Goal: Entertainment & Leisure: Consume media (video, audio)

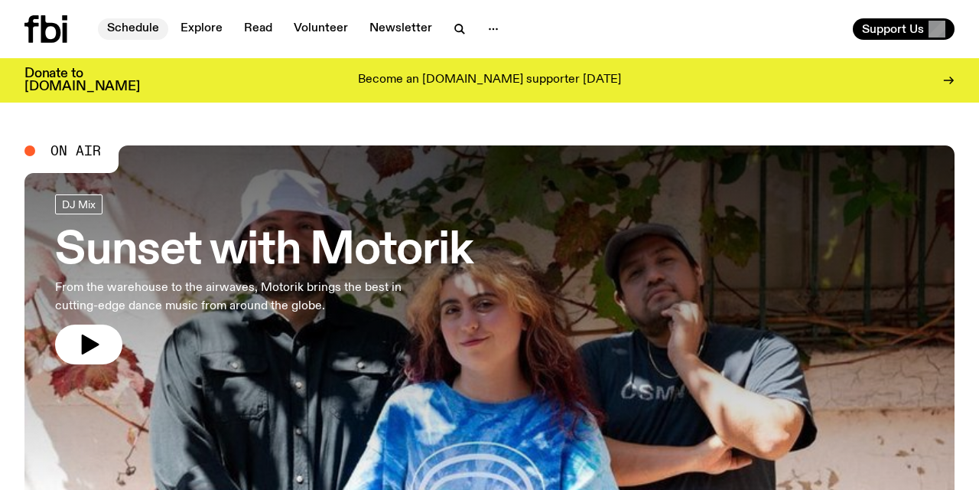
click at [138, 26] on link "Schedule" at bounding box center [133, 28] width 70 height 21
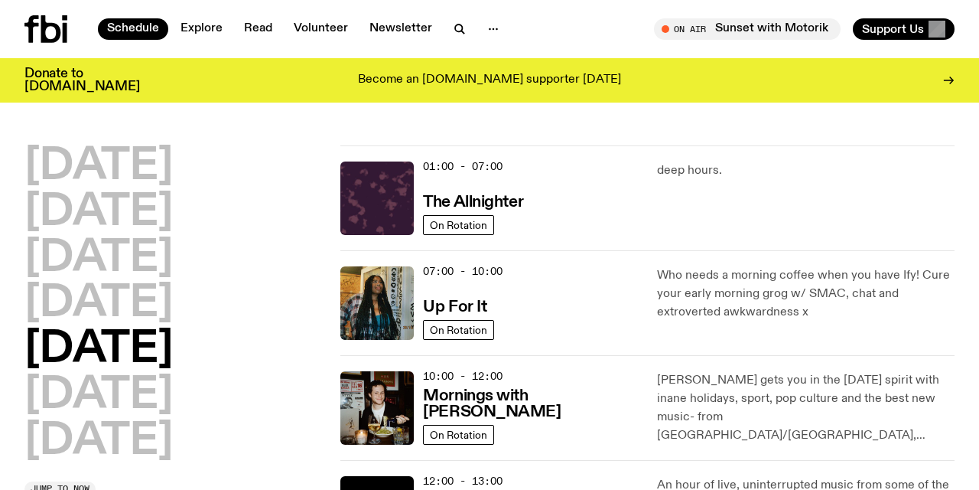
click at [289, 415] on div "[DATE] [DATE] [DATE] [DATE] [DATE] [DATE] [DATE]" at bounding box center [173, 303] width 298 height 317
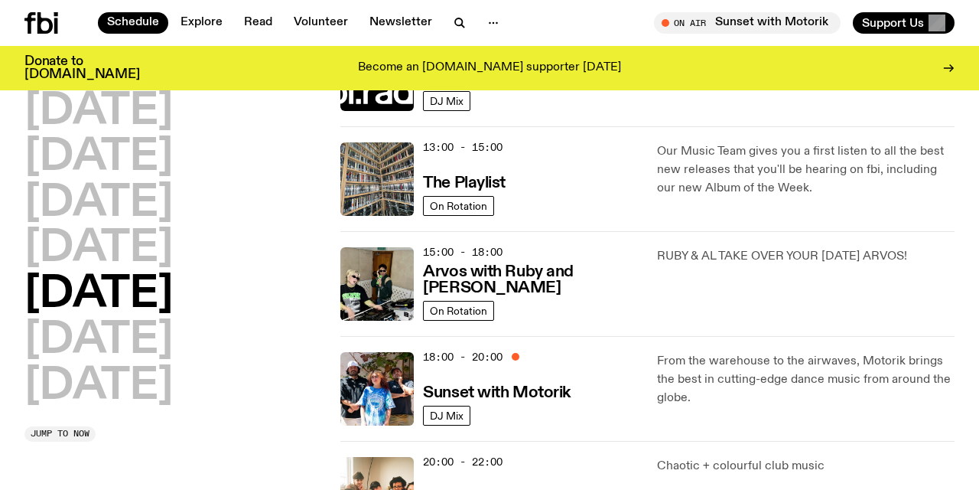
scroll to position [428, 0]
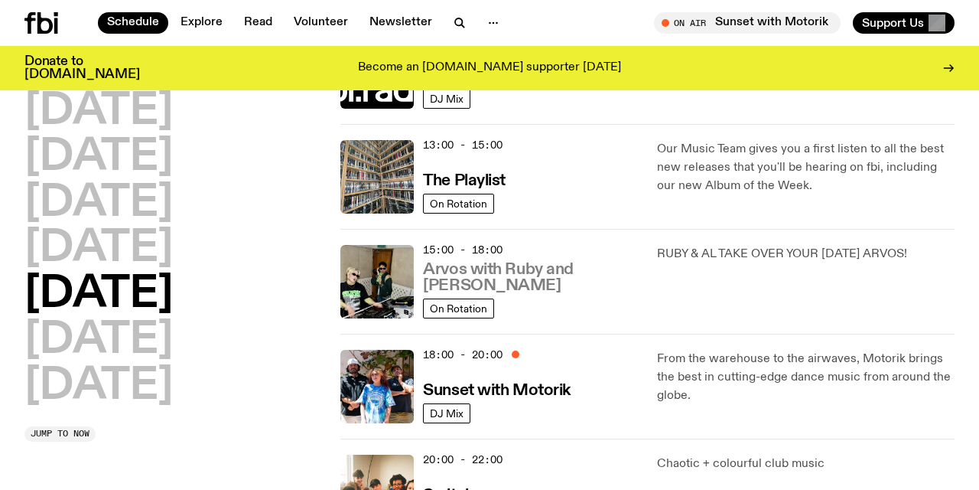
click at [517, 280] on h3 "Arvos with Ruby and [PERSON_NAME]" at bounding box center [530, 278] width 215 height 32
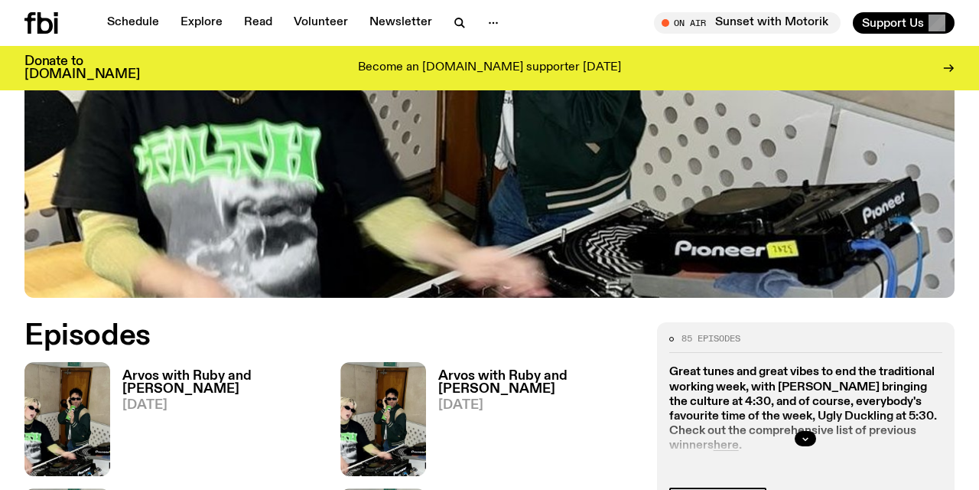
scroll to position [546, 0]
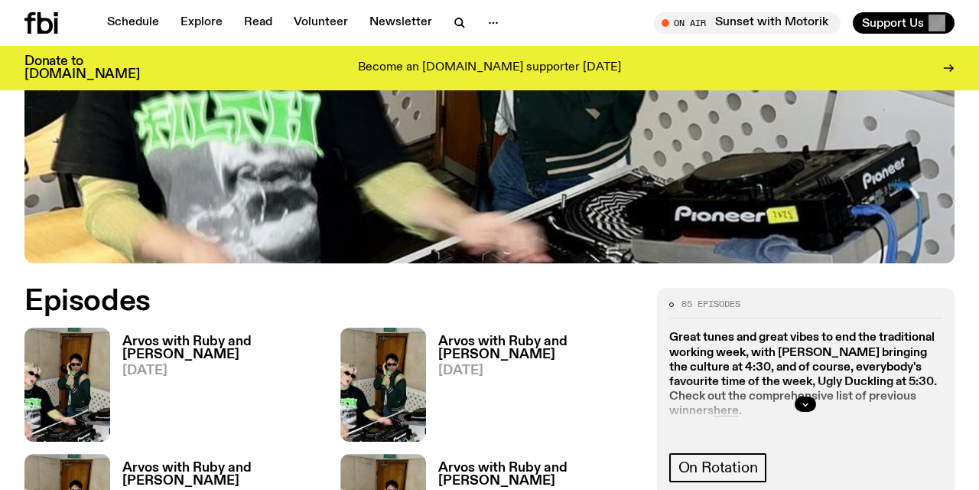
click at [177, 335] on h3 "Arvos with Ruby and [PERSON_NAME]" at bounding box center [222, 348] width 200 height 26
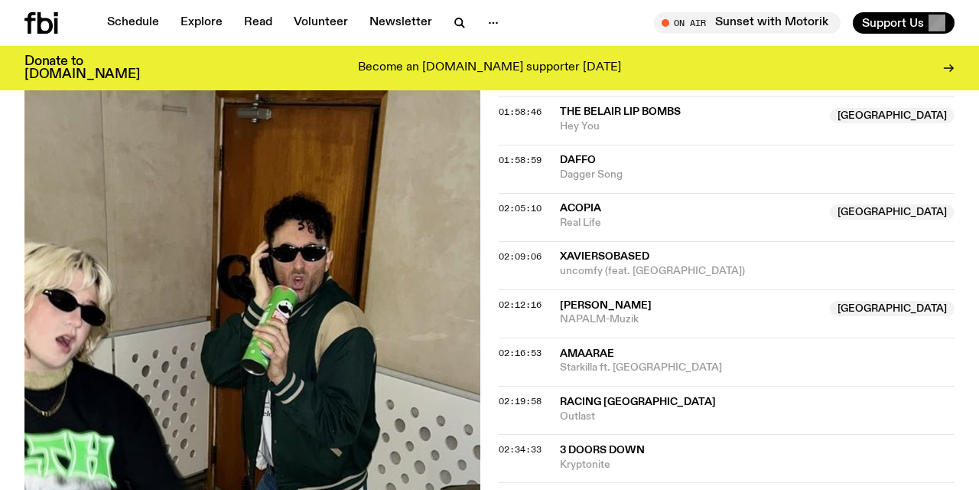
scroll to position [1925, 0]
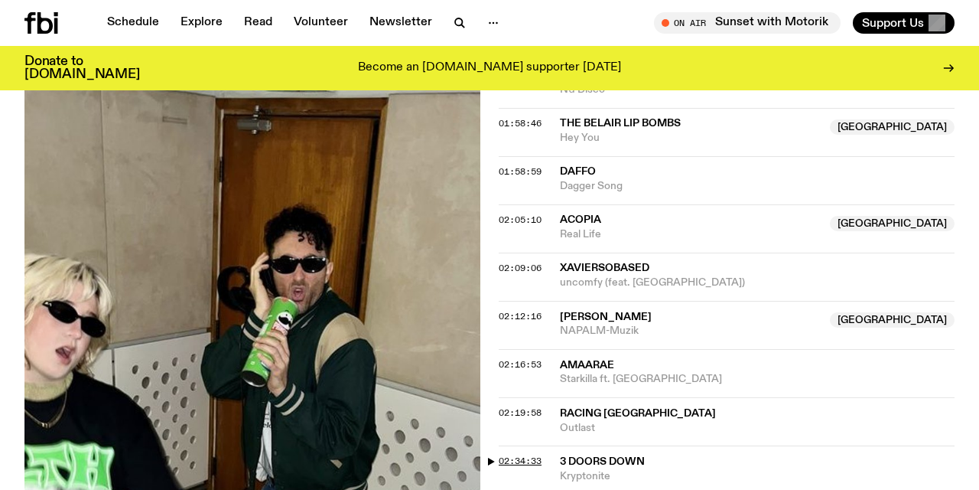
click at [534, 454] on span "02:34:33" at bounding box center [520, 460] width 43 height 12
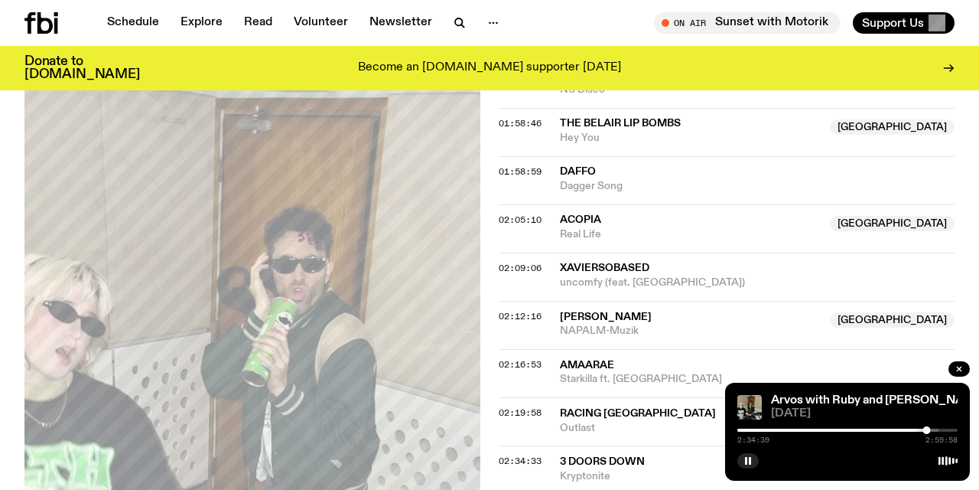
click at [912, 431] on div at bounding box center [816, 429] width 220 height 3
click at [921, 428] on div "2:25:18 2:59:58" at bounding box center [847, 434] width 220 height 18
click at [921, 429] on div at bounding box center [842, 429] width 220 height 3
